Goal: Information Seeking & Learning: Learn about a topic

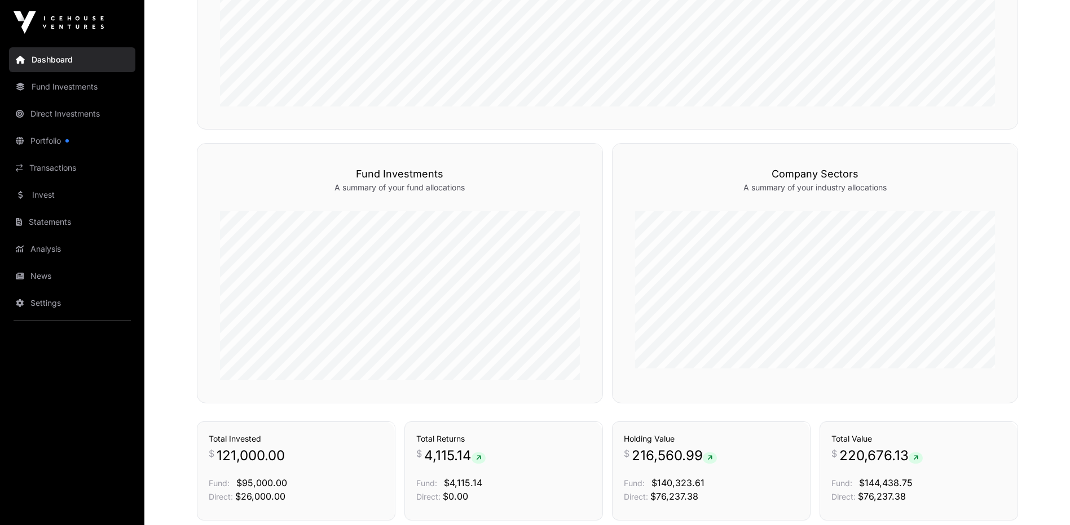
scroll to position [367, 0]
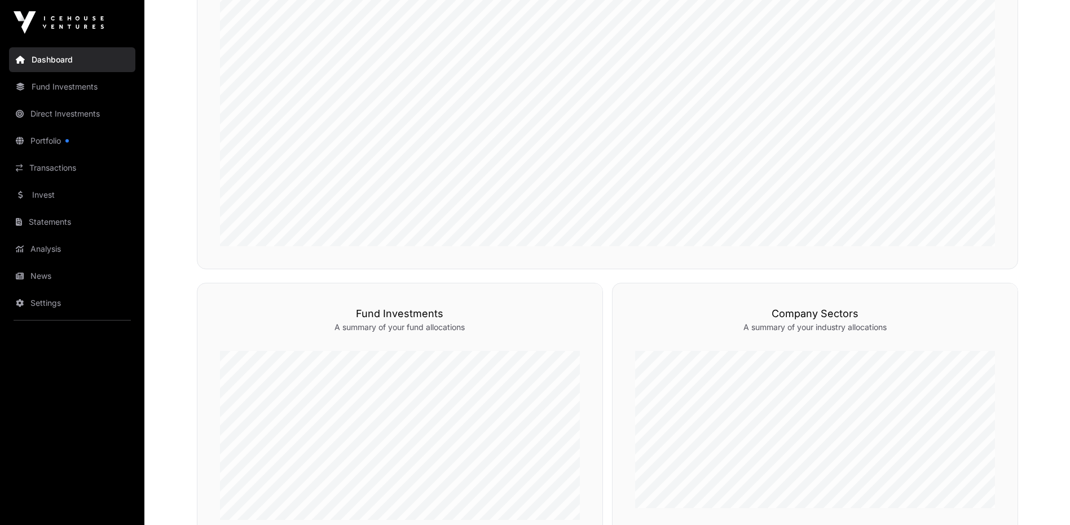
click at [40, 140] on link "Portfolio" at bounding box center [72, 141] width 126 height 25
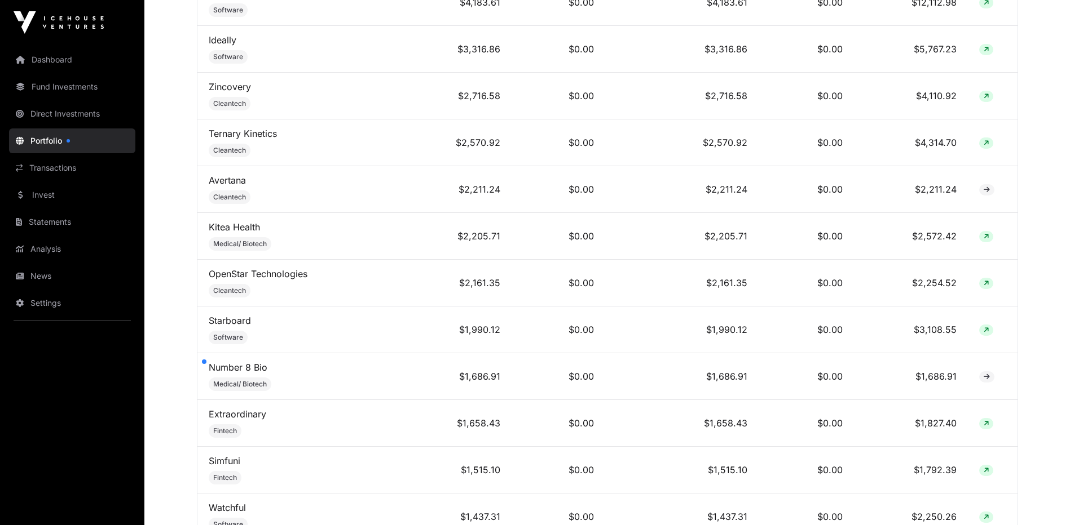
scroll to position [733, 0]
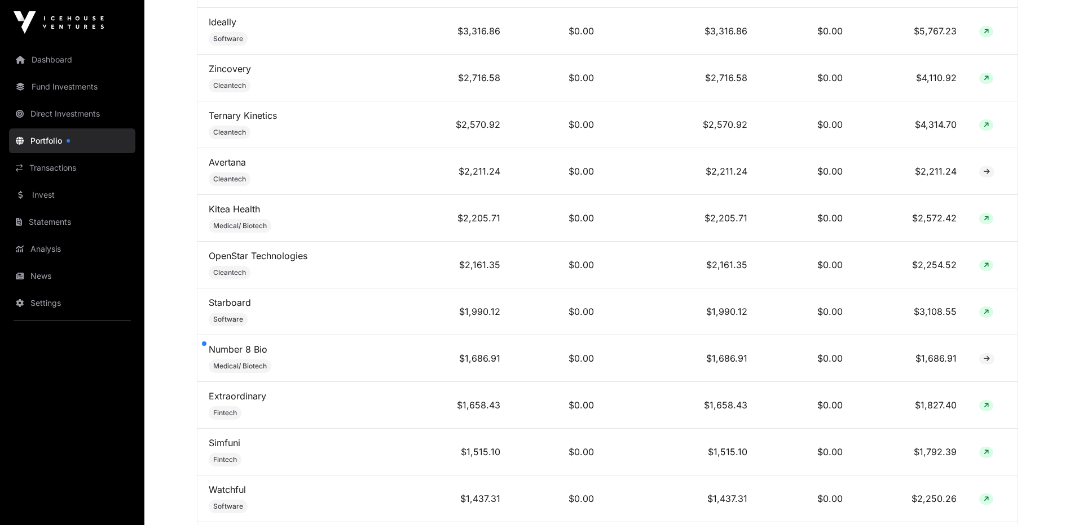
click at [244, 355] on link "Number 8 Bio" at bounding box center [238, 349] width 59 height 11
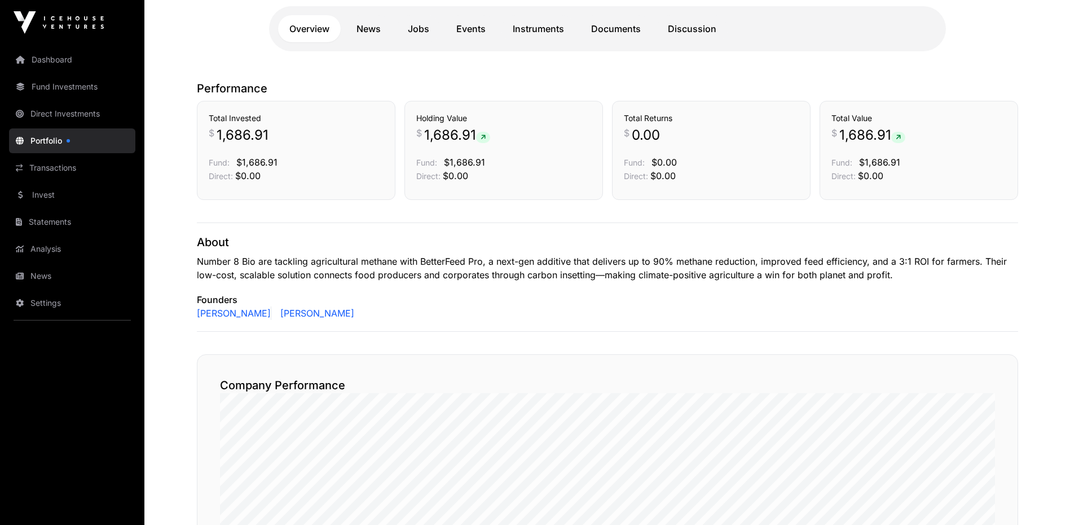
scroll to position [56, 0]
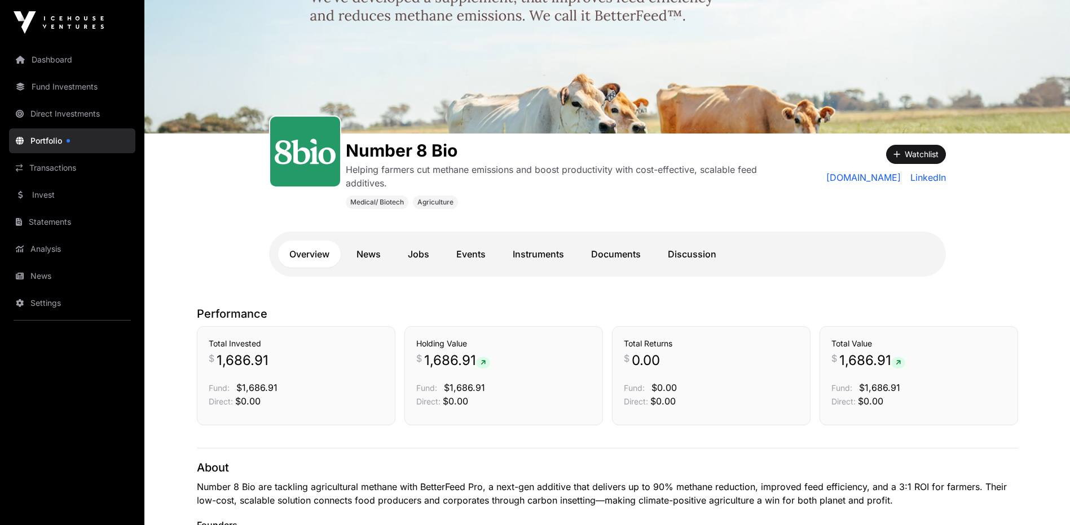
click at [372, 258] on link "News" at bounding box center [368, 254] width 47 height 27
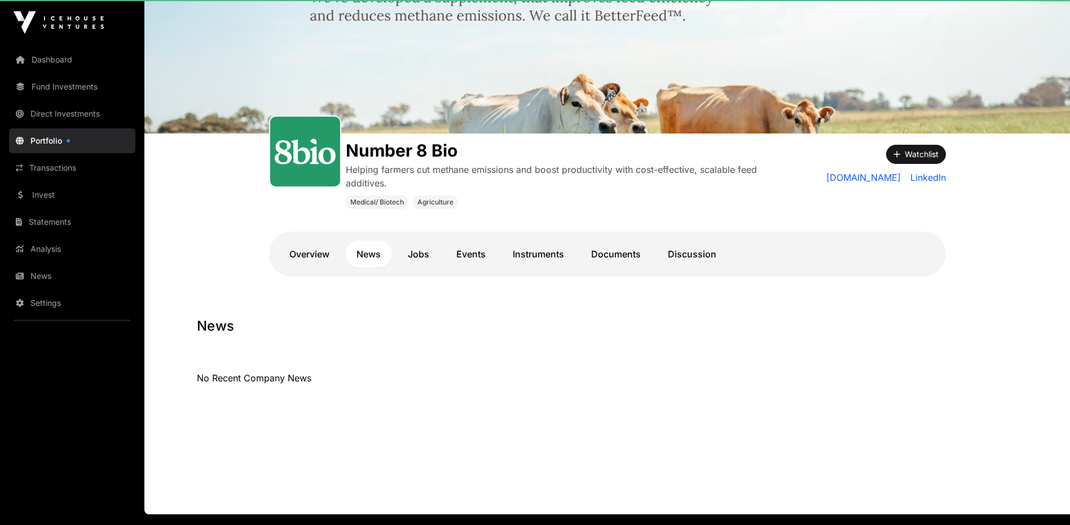
scroll to position [46, 0]
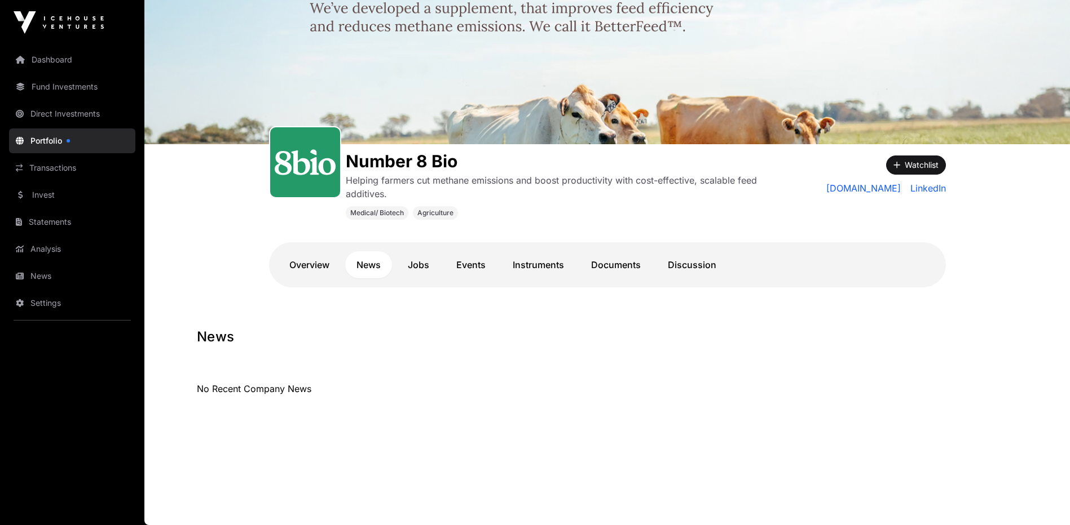
click at [55, 61] on link "Dashboard" at bounding box center [72, 59] width 126 height 25
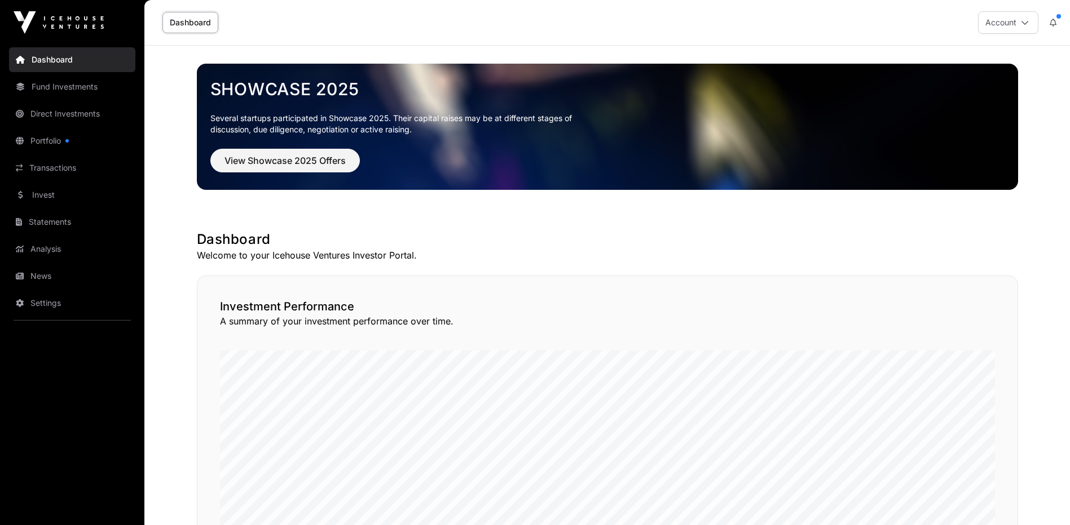
click at [1052, 23] on icon at bounding box center [1052, 23] width 7 height 8
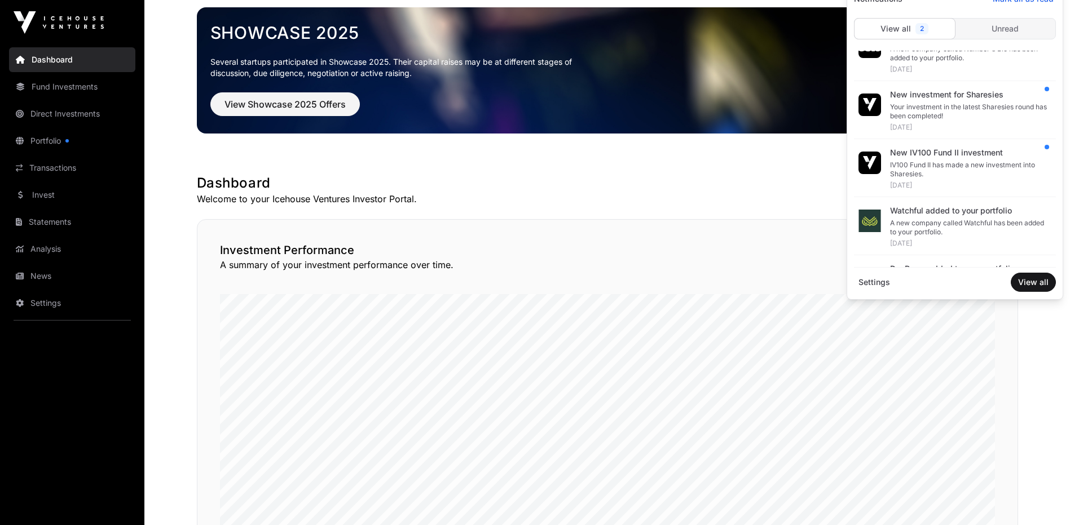
scroll to position [21, 0]
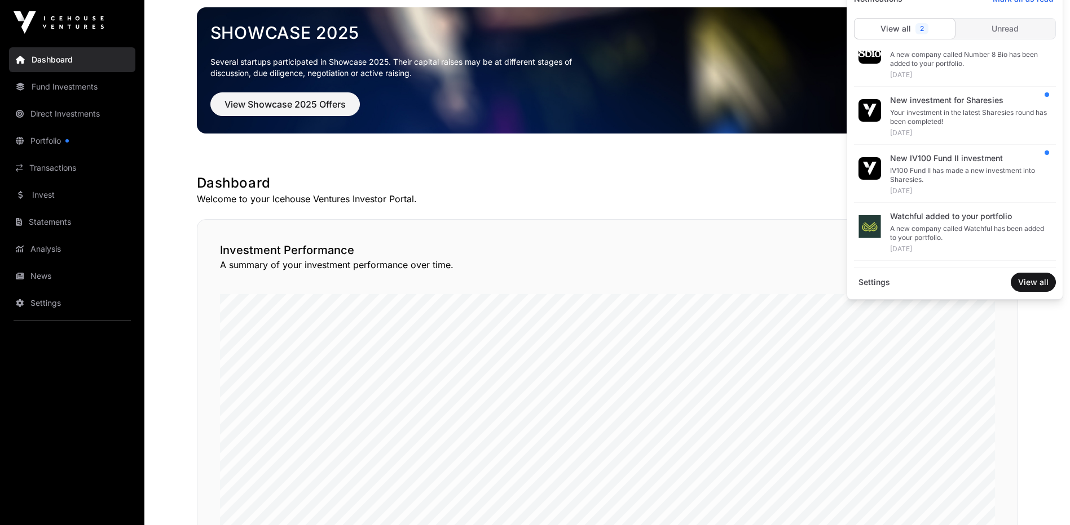
click at [936, 173] on div "IV100 Fund II has made a new investment into Sharesies." at bounding box center [968, 175] width 157 height 18
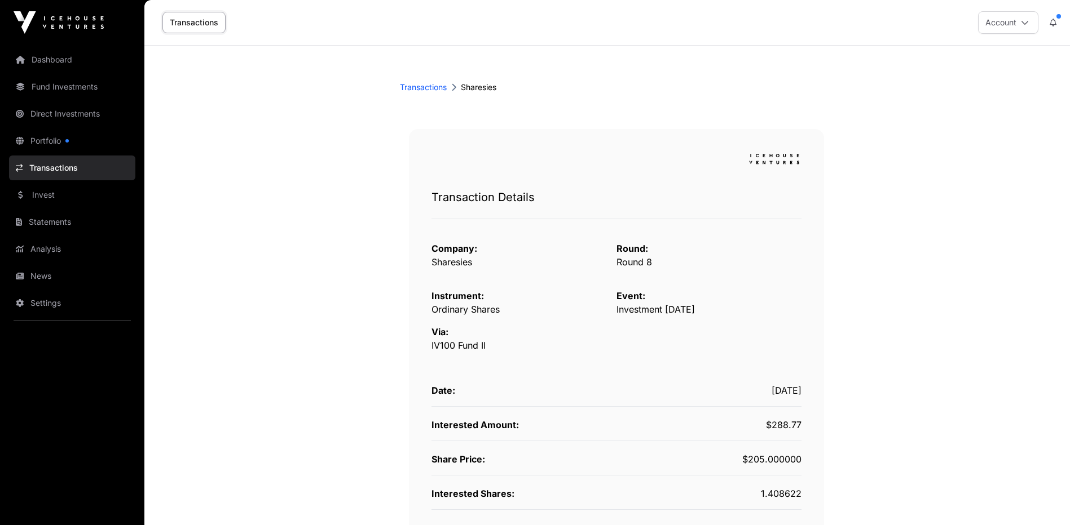
click at [1055, 22] on icon at bounding box center [1052, 23] width 7 height 8
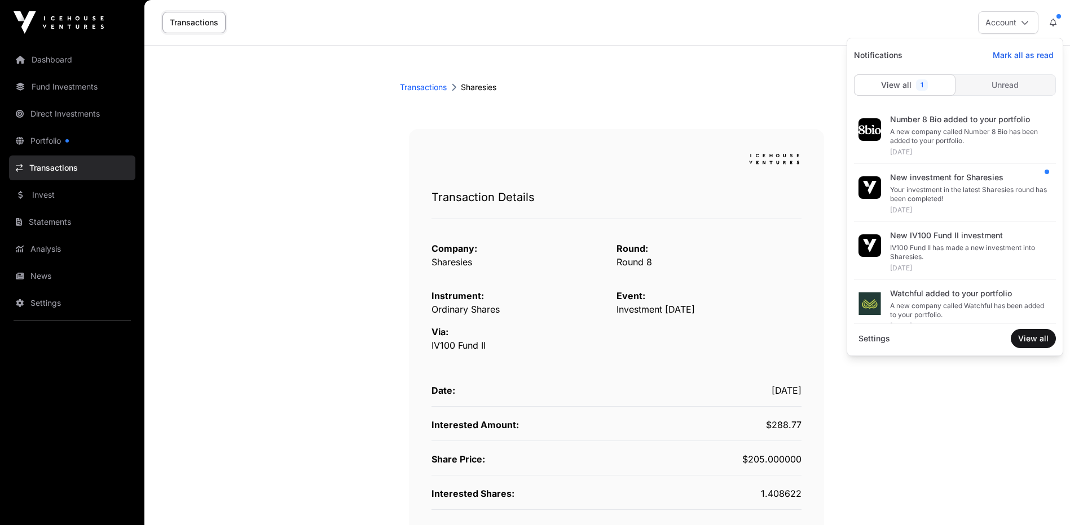
click at [940, 194] on div "Your investment in the latest Sharesies round has been completed!" at bounding box center [968, 194] width 157 height 18
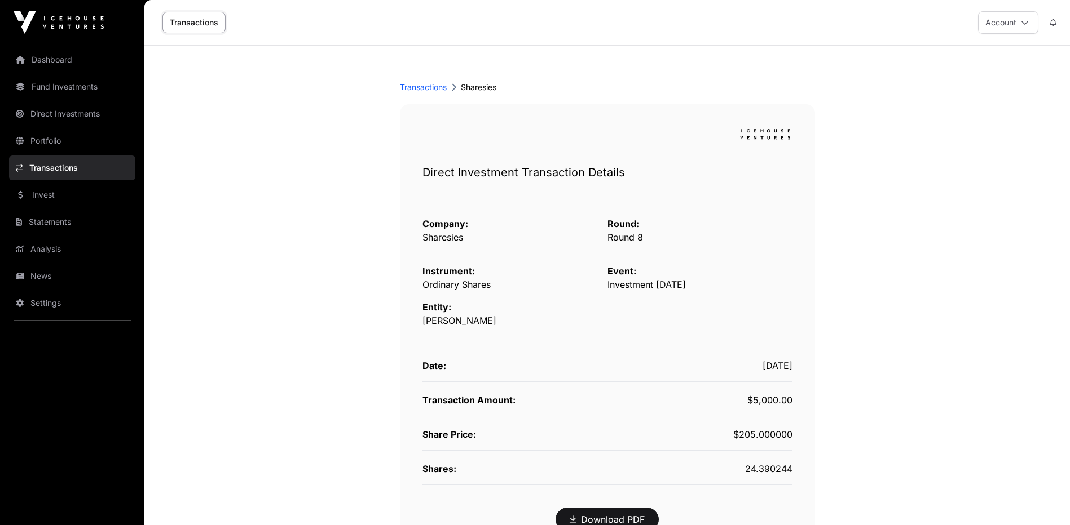
click at [1047, 24] on button at bounding box center [1053, 22] width 20 height 21
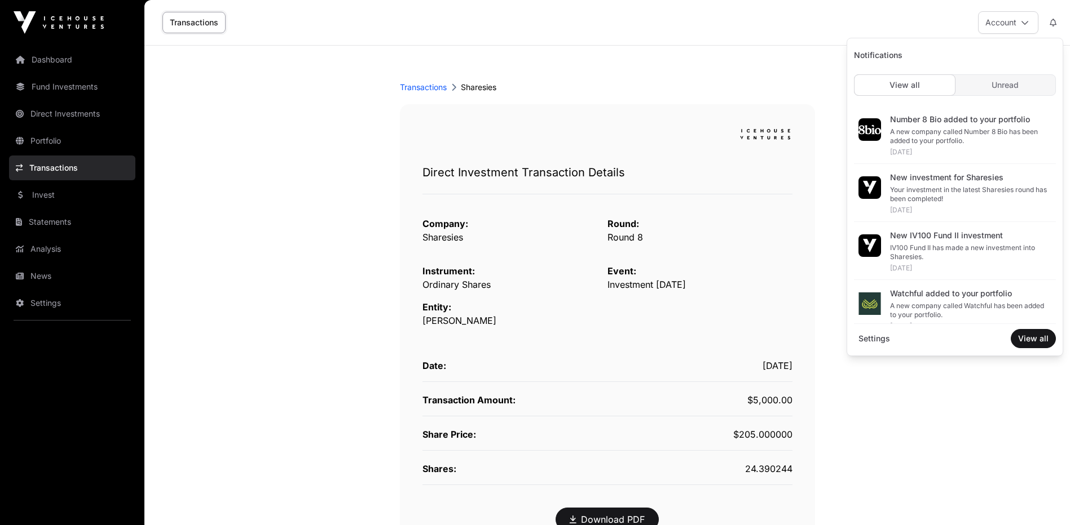
click at [944, 140] on div "A new company called Number 8 Bio has been added to your portfolio." at bounding box center [968, 136] width 157 height 18
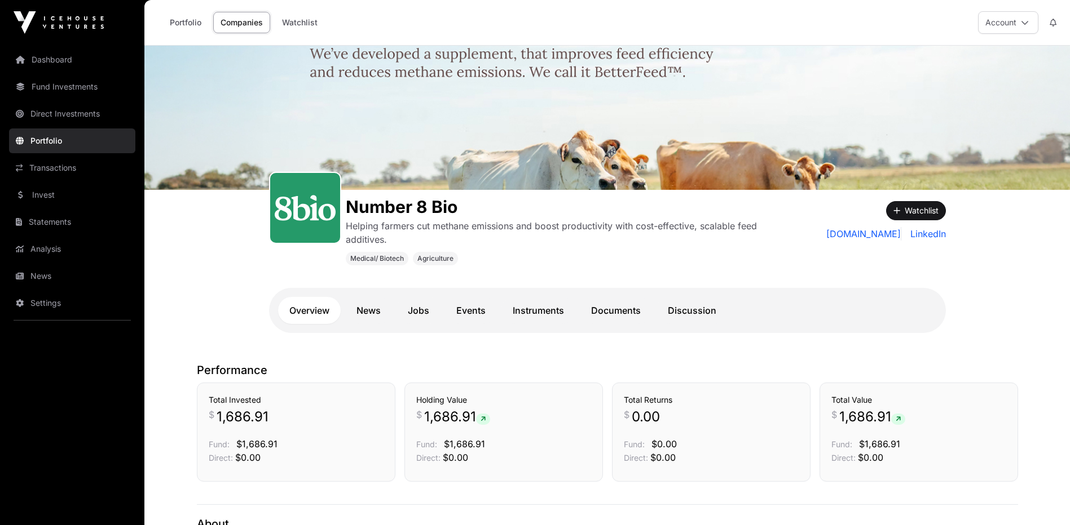
click at [189, 20] on link "Portfolio" at bounding box center [185, 22] width 46 height 21
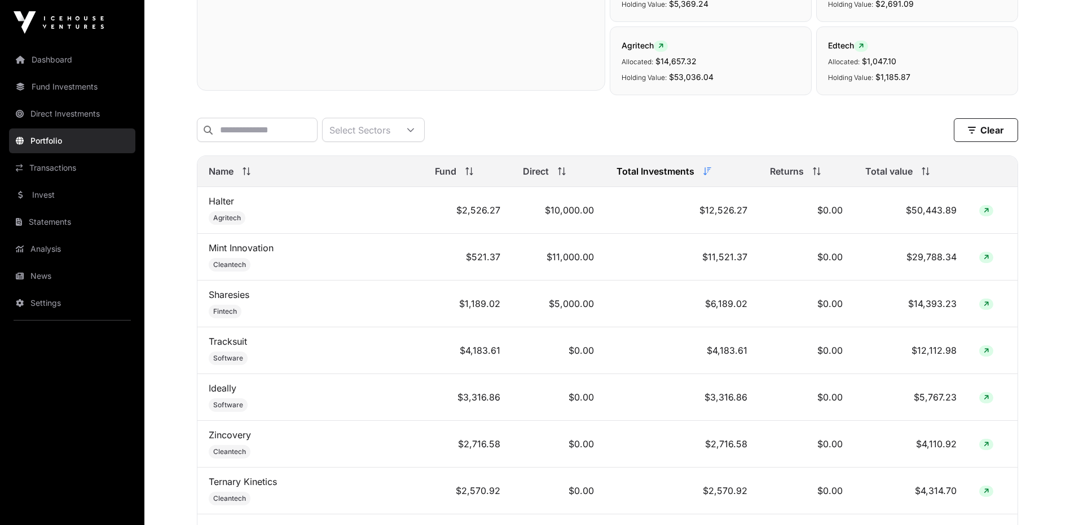
scroll to position [169, 0]
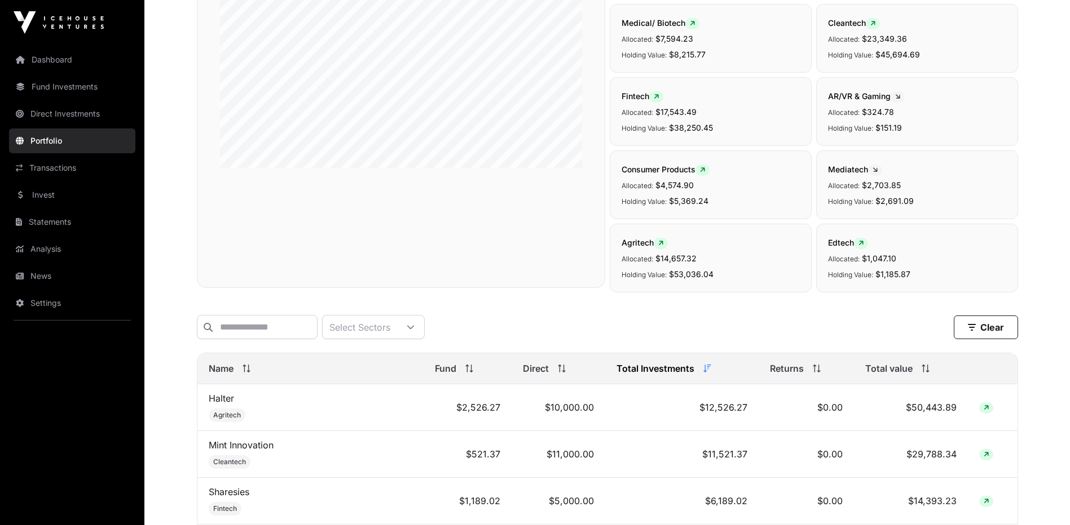
click at [221, 376] on span "Name" at bounding box center [221, 369] width 25 height 14
click at [264, 326] on input "text" at bounding box center [257, 327] width 121 height 24
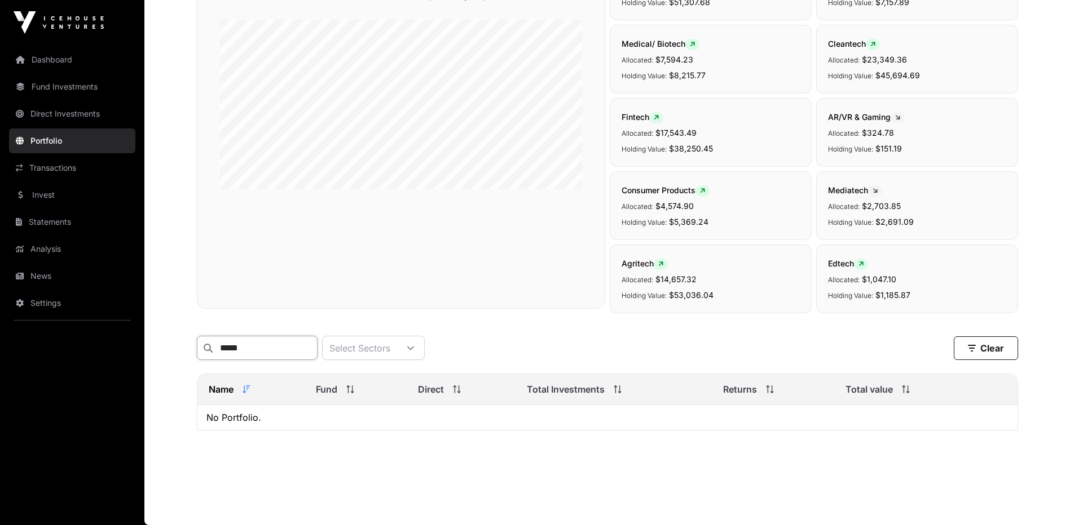
scroll to position [156, 0]
click at [223, 388] on span "Name" at bounding box center [221, 390] width 25 height 14
click at [254, 347] on input "*****" at bounding box center [257, 348] width 121 height 24
click at [207, 344] on icon at bounding box center [208, 348] width 9 height 9
click at [262, 341] on input "*****" at bounding box center [257, 348] width 121 height 24
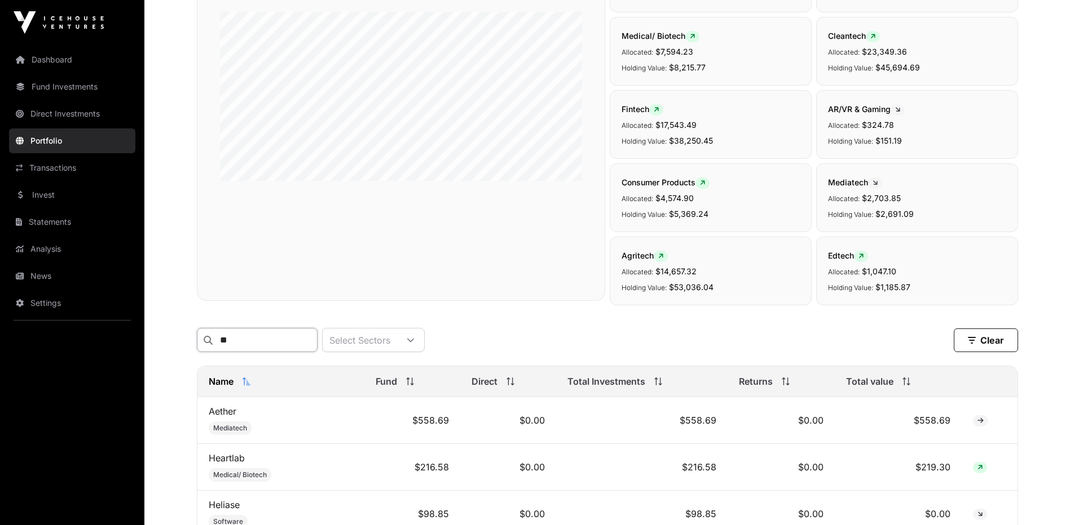
type input "*"
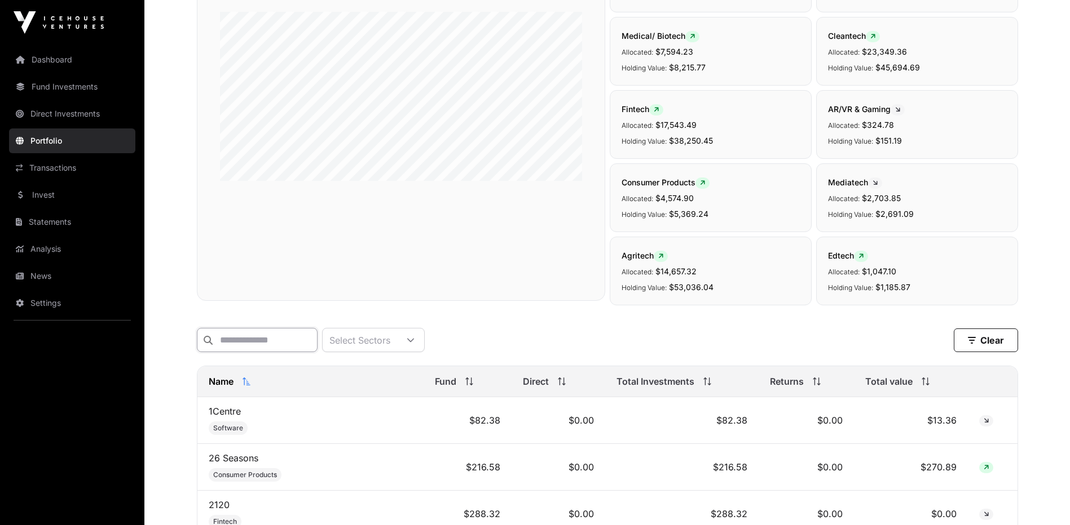
click at [262, 342] on input "text" at bounding box center [257, 340] width 121 height 24
click at [200, 347] on input "text" at bounding box center [257, 340] width 121 height 24
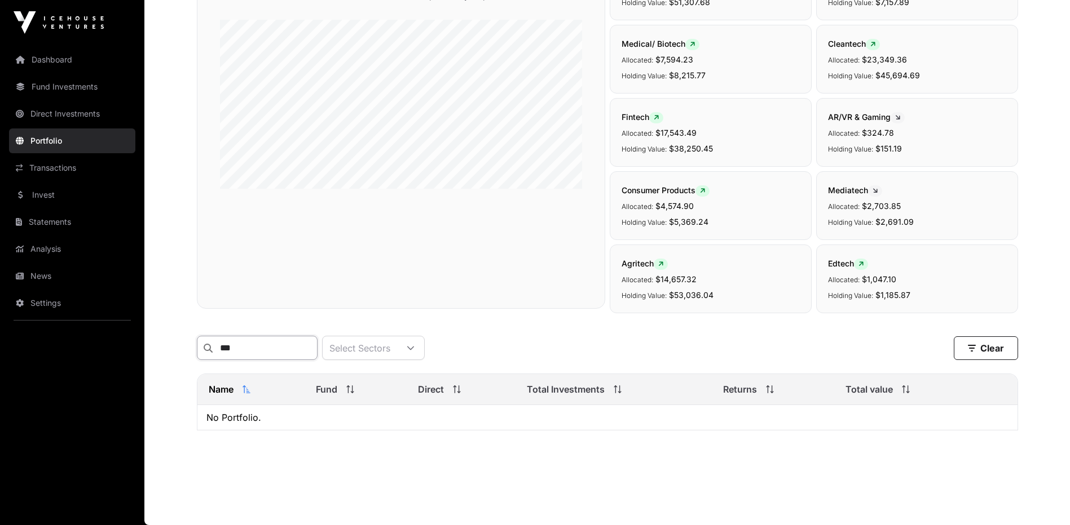
drag, startPoint x: 255, startPoint y: 343, endPoint x: 178, endPoint y: 354, distance: 77.9
click at [178, 354] on div "Portfolio Company Sectors View the sector breakdown of the companies in your po…" at bounding box center [607, 182] width 866 height 524
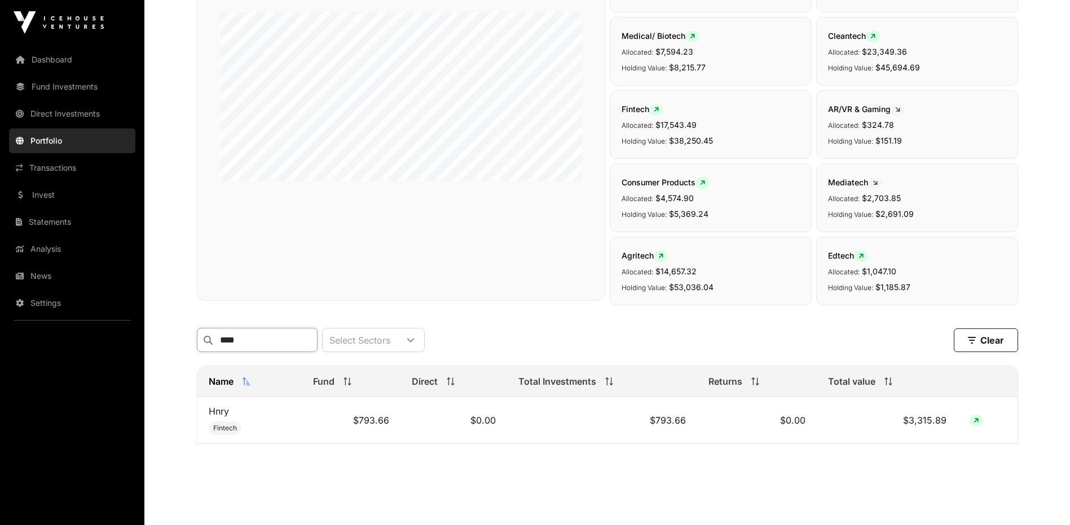
type input "****"
click at [216, 417] on link "Hnry" at bounding box center [219, 411] width 20 height 11
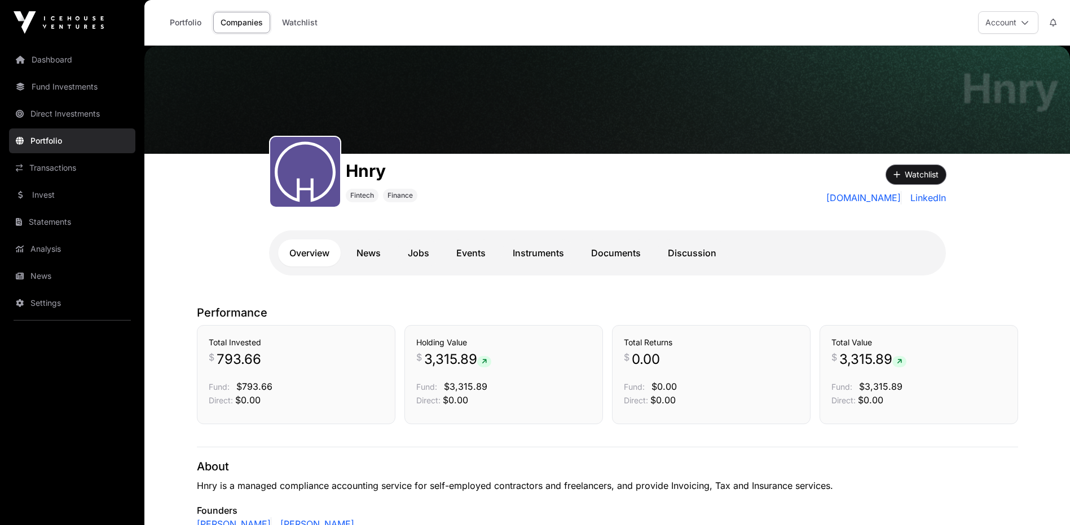
click at [904, 174] on button "Watchlist" at bounding box center [916, 174] width 60 height 19
click at [372, 256] on link "News" at bounding box center [368, 253] width 47 height 27
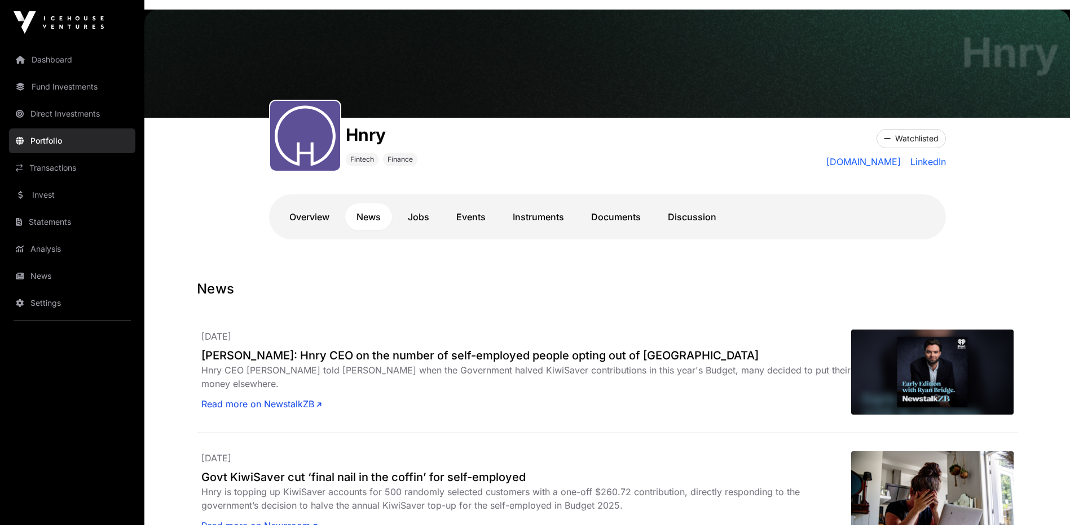
scroll to position [56, 0]
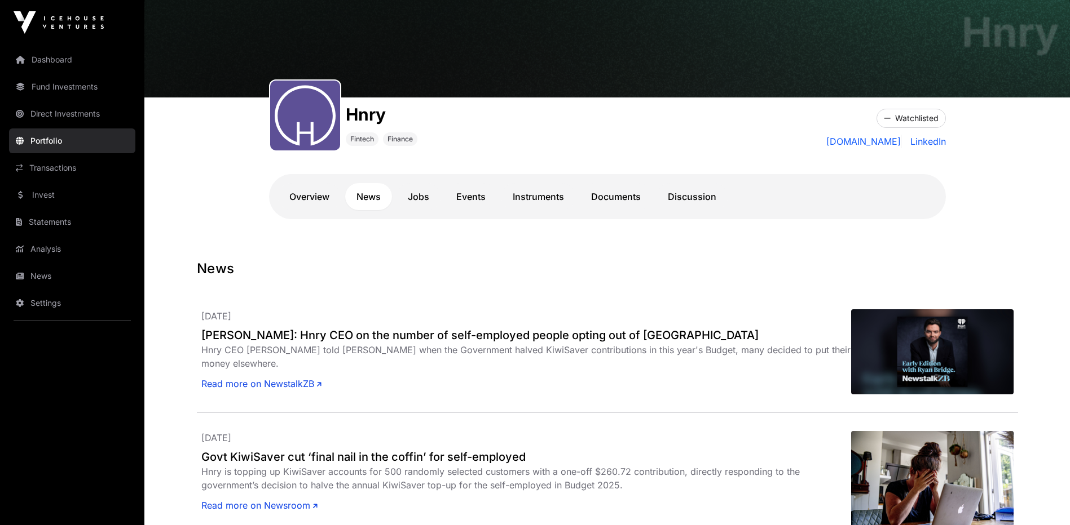
click at [287, 382] on link "Read more on NewstalkZB" at bounding box center [261, 384] width 120 height 14
